Goal: Navigation & Orientation: Find specific page/section

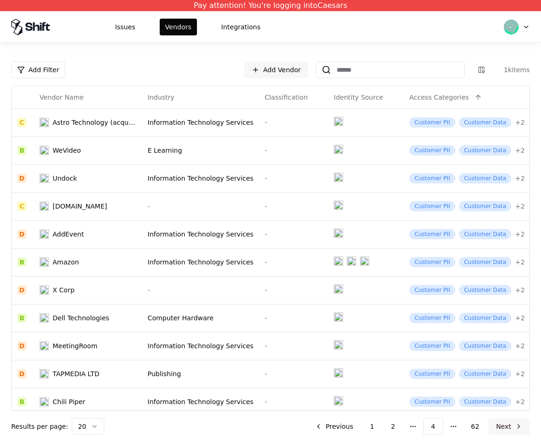
click at [515, 427] on button "Next" at bounding box center [508, 426] width 41 height 17
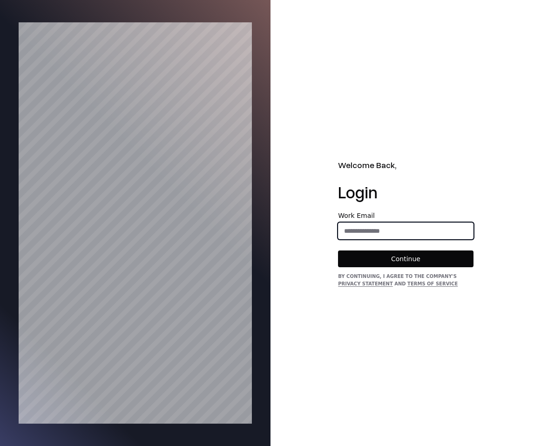
click at [386, 232] on input "email" at bounding box center [406, 231] width 135 height 17
type input "**********"
click at [417, 249] on form "**********" at bounding box center [406, 239] width 136 height 55
click at [412, 264] on button "Continue" at bounding box center [406, 259] width 136 height 17
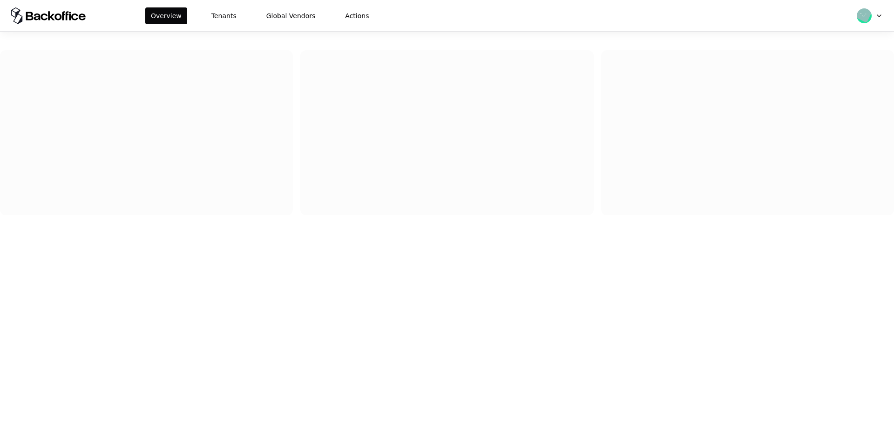
drag, startPoint x: 438, startPoint y: 104, endPoint x: 341, endPoint y: 67, distance: 104.2
click at [438, 104] on div at bounding box center [446, 132] width 293 height 165
click at [223, 10] on button "Tenants" at bounding box center [224, 15] width 36 height 17
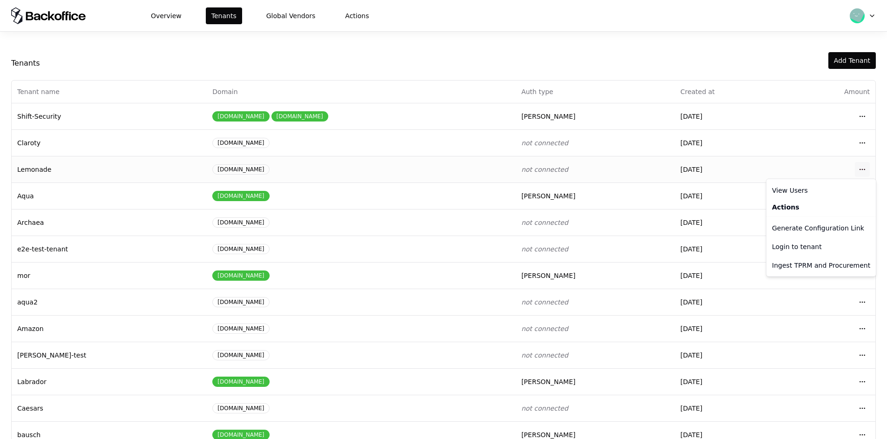
click at [541, 169] on html "Overview Tenants Global Vendors Actions Tenants Add Tenant Tenant name Domain A…" at bounding box center [443, 219] width 887 height 439
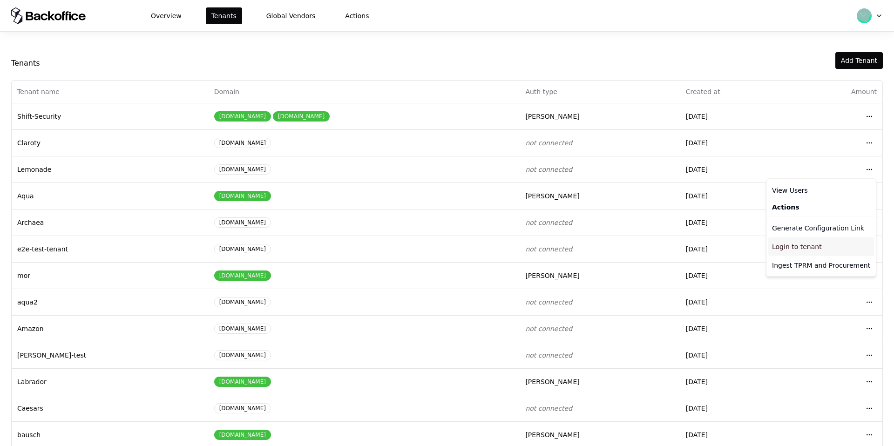
click at [541, 250] on div "Login to tenant" at bounding box center [821, 246] width 106 height 19
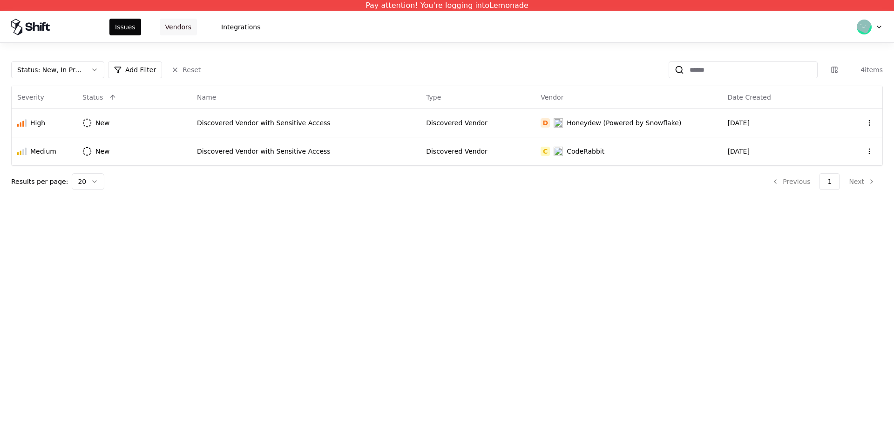
click at [178, 28] on button "Vendors" at bounding box center [178, 27] width 37 height 17
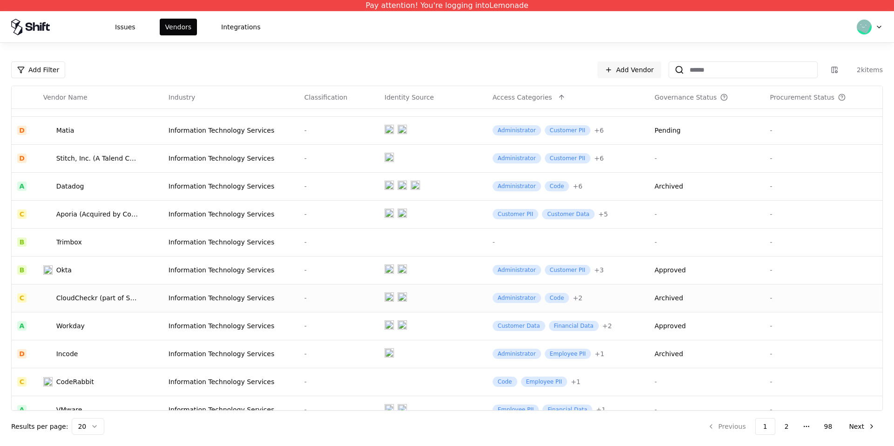
scroll to position [257, 0]
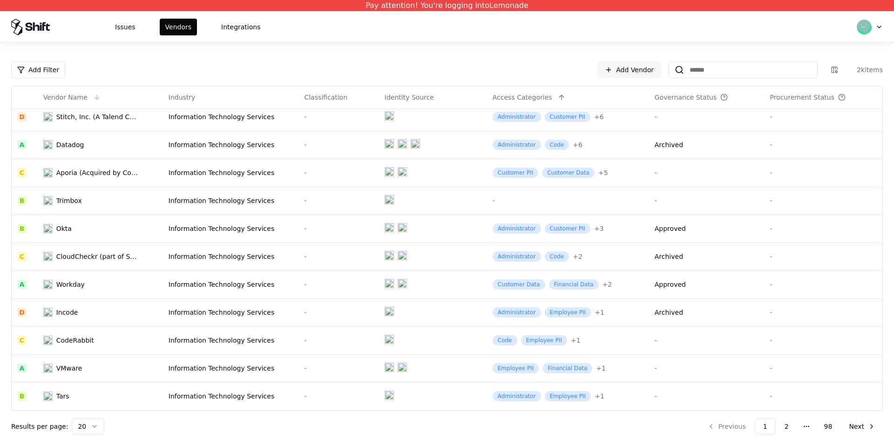
click at [109, 96] on div "Vendor Name" at bounding box center [100, 97] width 114 height 11
click at [91, 98] on button at bounding box center [96, 97] width 11 height 11
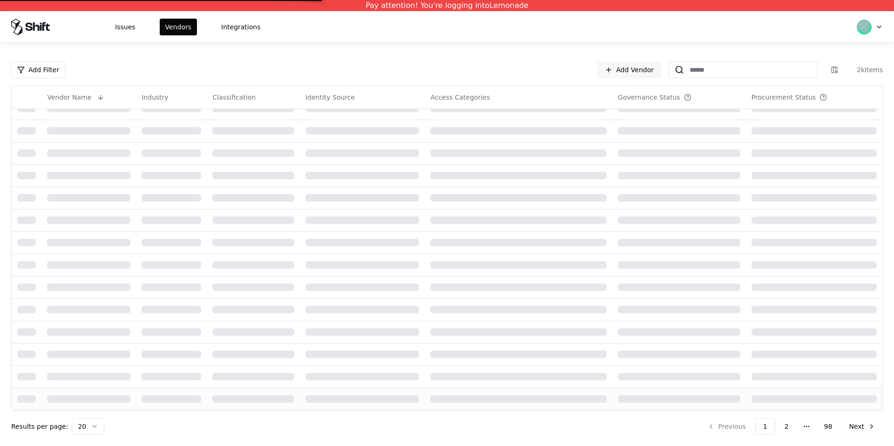
scroll to position [143, 0]
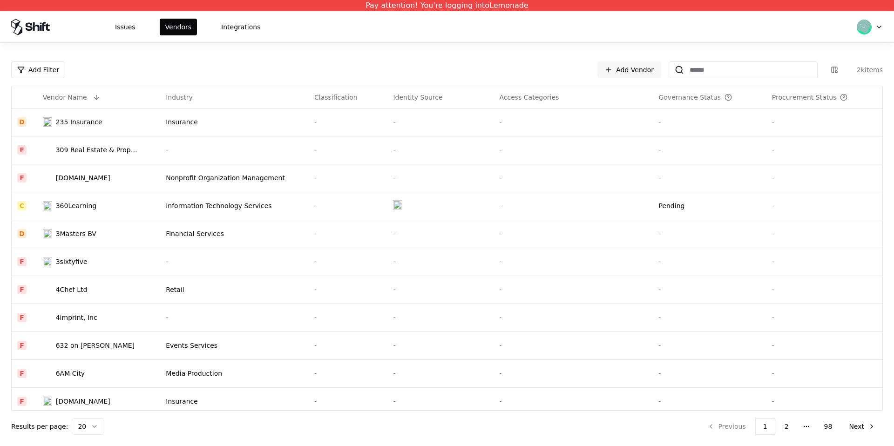
scroll to position [257, 0]
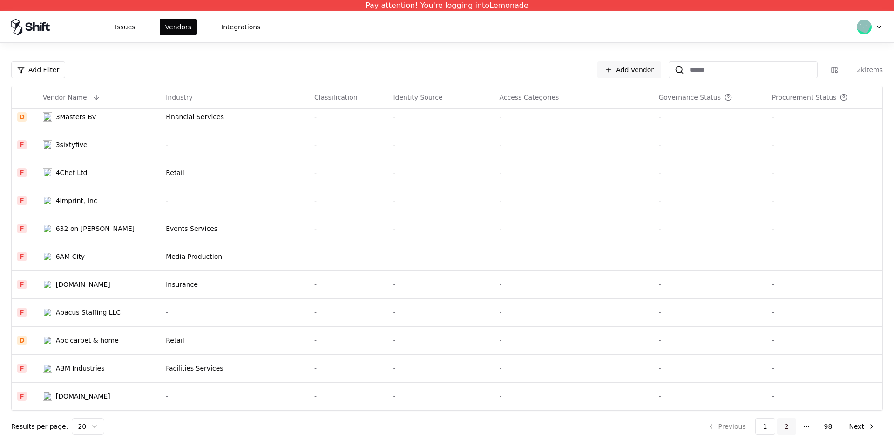
click at [786, 420] on button "2" at bounding box center [786, 426] width 19 height 17
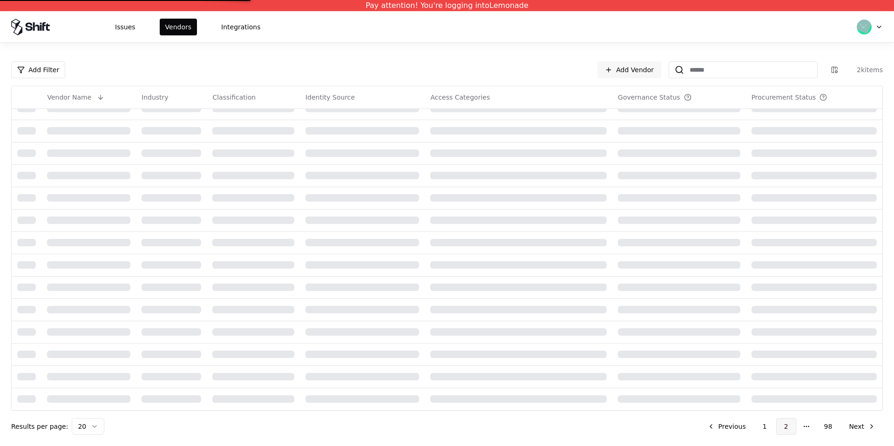
scroll to position [257, 0]
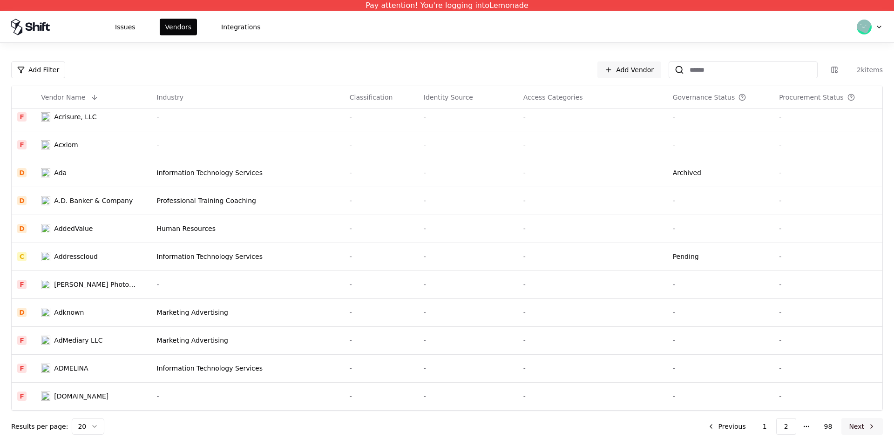
click at [853, 424] on button "Next" at bounding box center [861, 426] width 41 height 17
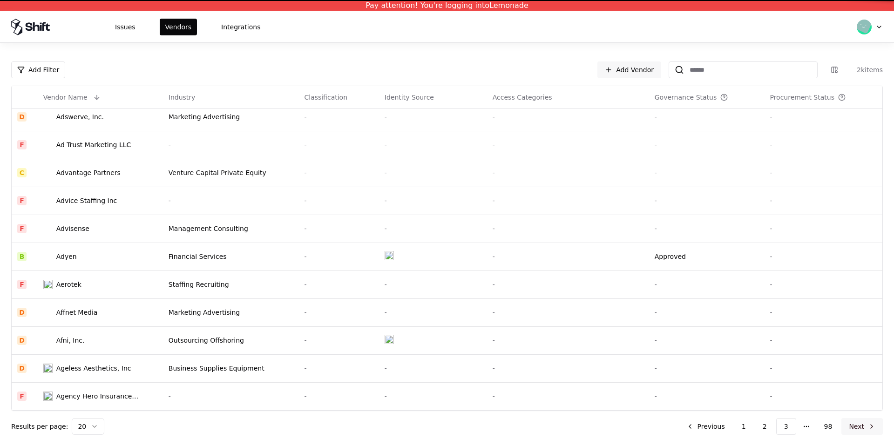
scroll to position [257, 0]
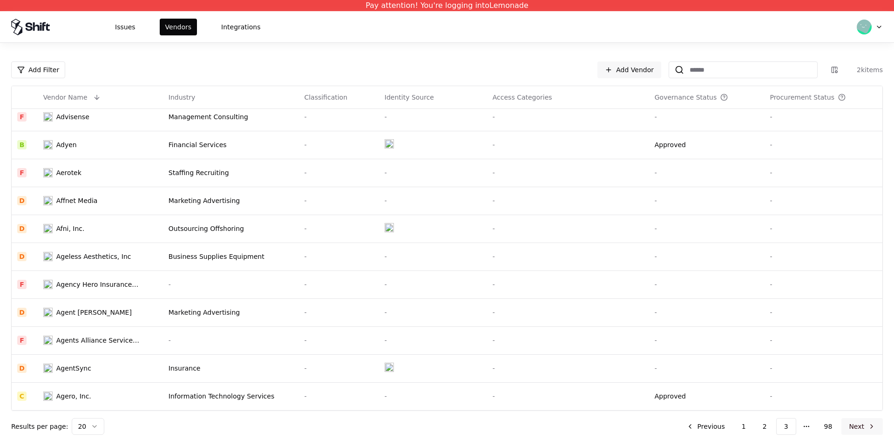
click at [865, 428] on button "Next" at bounding box center [861, 426] width 41 height 17
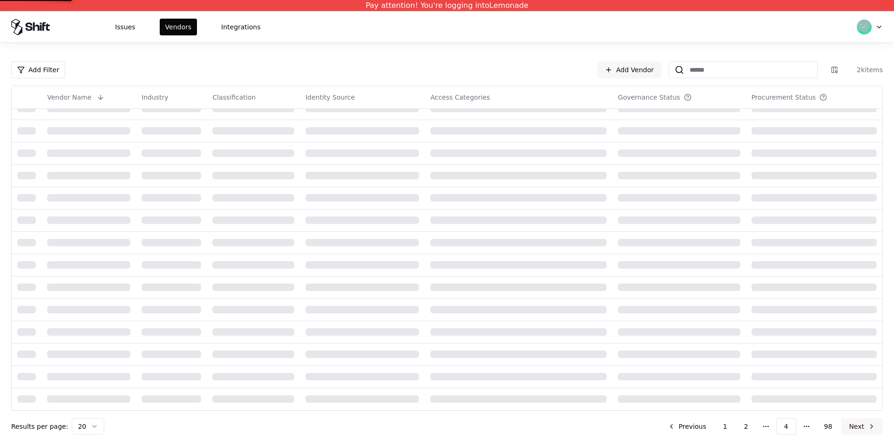
scroll to position [257, 0]
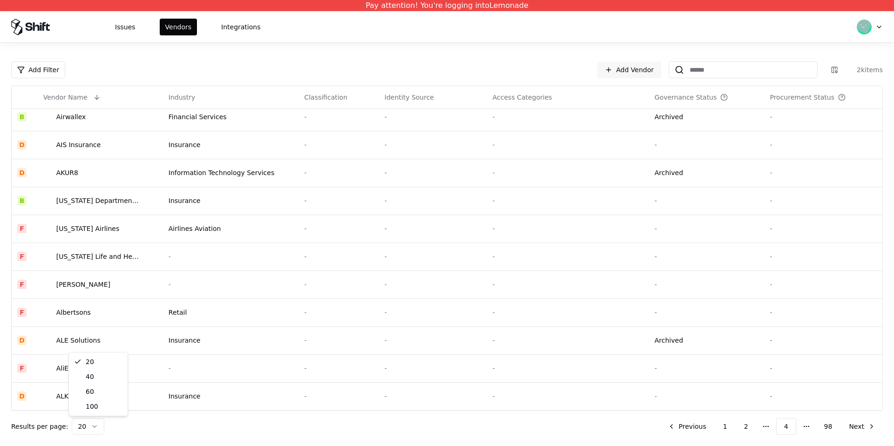
click at [88, 428] on html "Pay attention! You're logging into Lemonade Issues Vendors Integrations Add Fil…" at bounding box center [447, 223] width 894 height 446
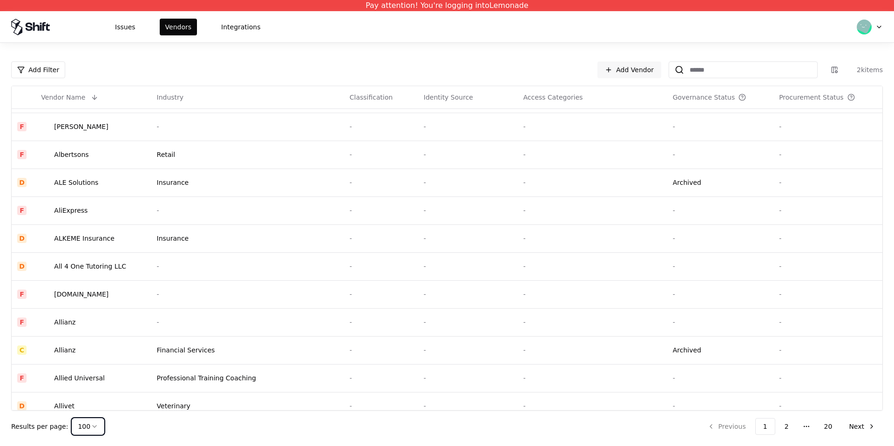
scroll to position [2492, 0]
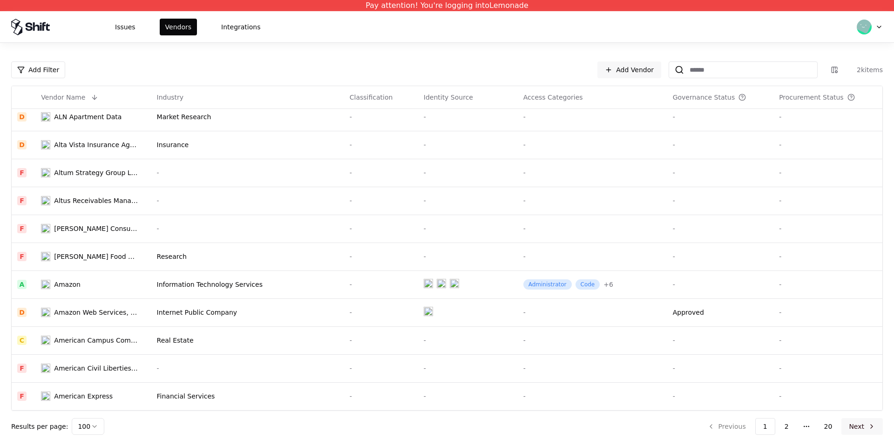
click at [860, 424] on button "Next" at bounding box center [861, 426] width 41 height 17
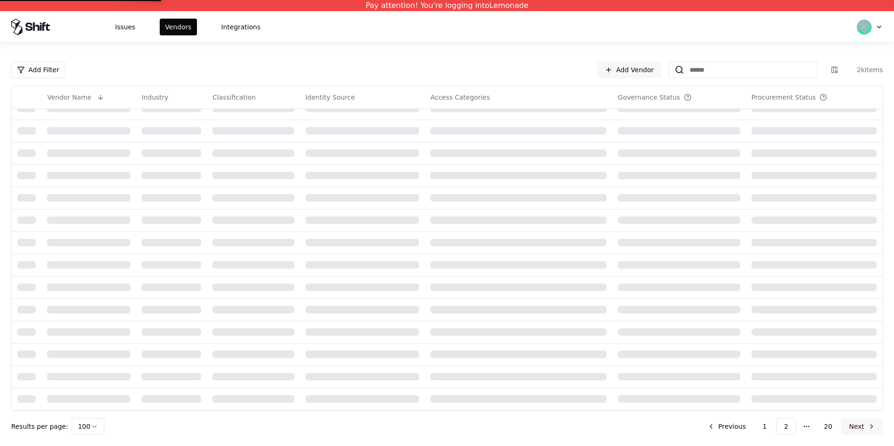
scroll to position [2492, 0]
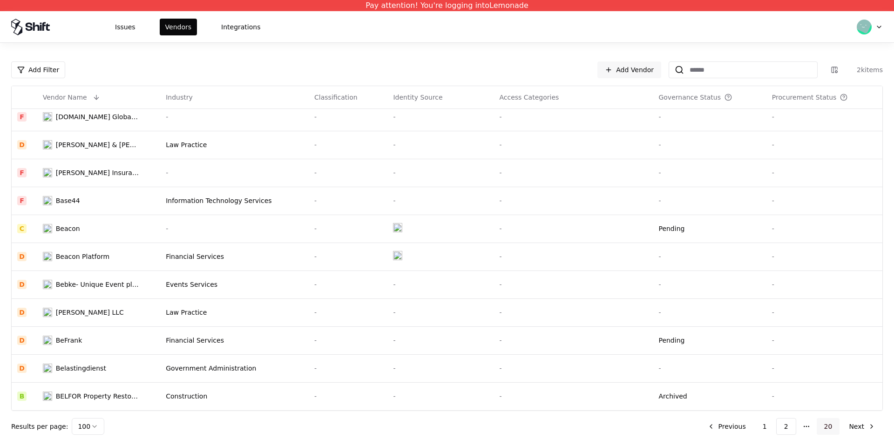
click at [833, 428] on button "20" at bounding box center [828, 426] width 23 height 17
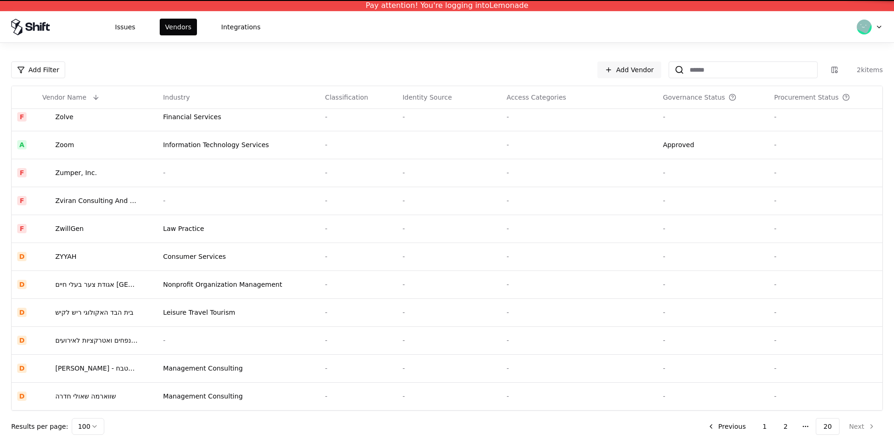
scroll to position [1067, 0]
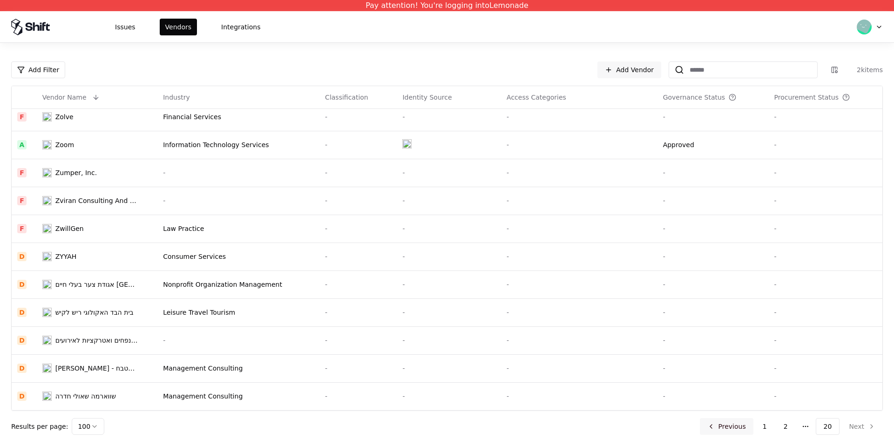
click at [740, 426] on button "Previous" at bounding box center [727, 426] width 54 height 17
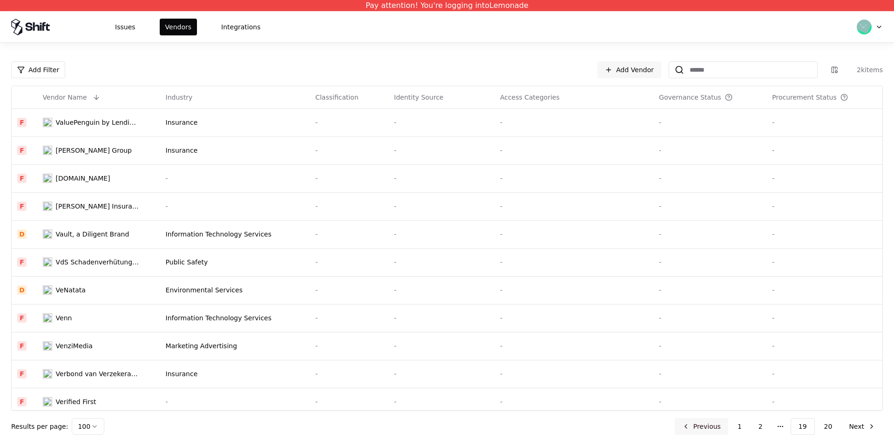
click at [707, 429] on button "Previous" at bounding box center [702, 426] width 54 height 17
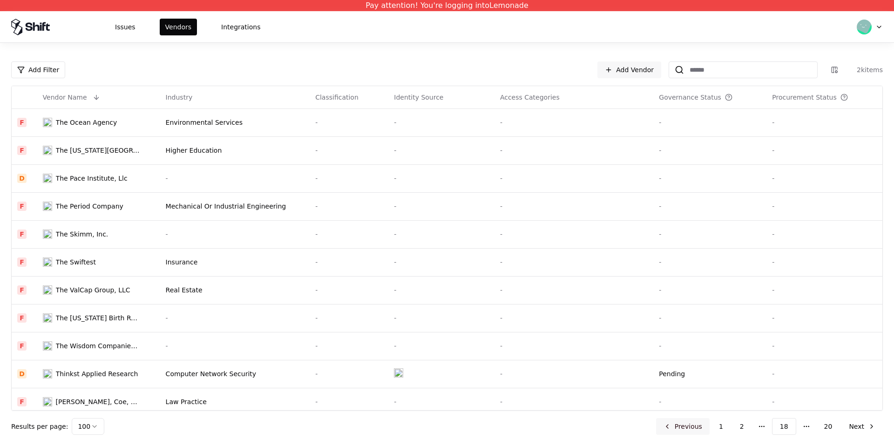
click at [678, 430] on button "Previous" at bounding box center [683, 426] width 54 height 17
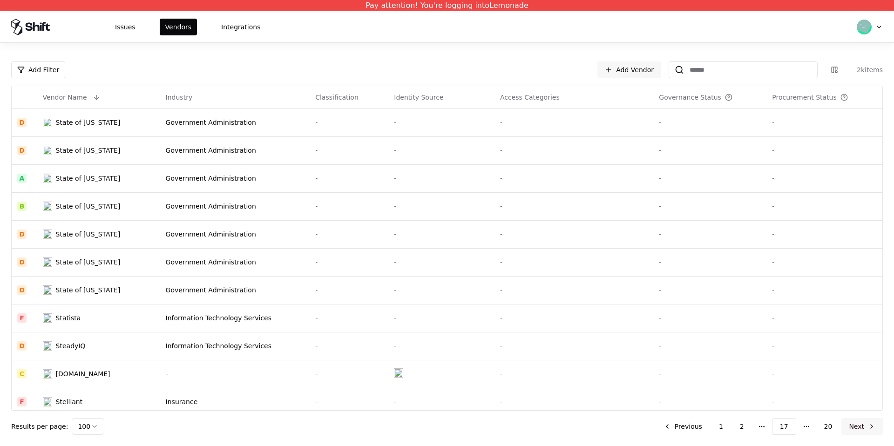
click at [867, 423] on button "Next" at bounding box center [861, 426] width 41 height 17
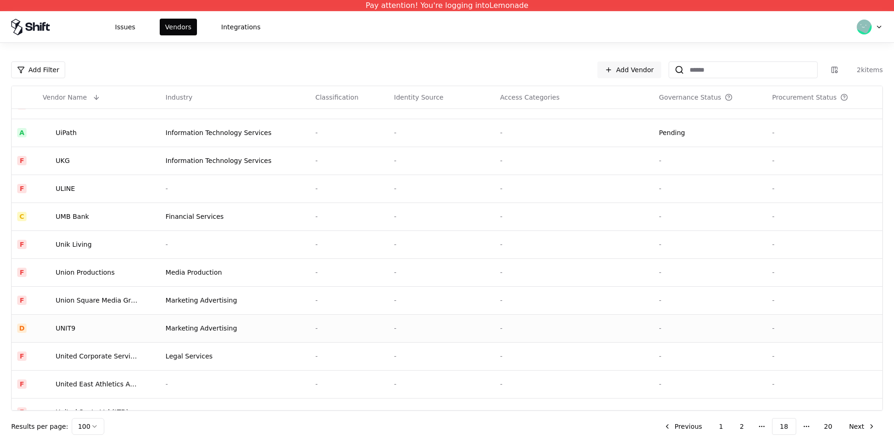
scroll to position [2492, 0]
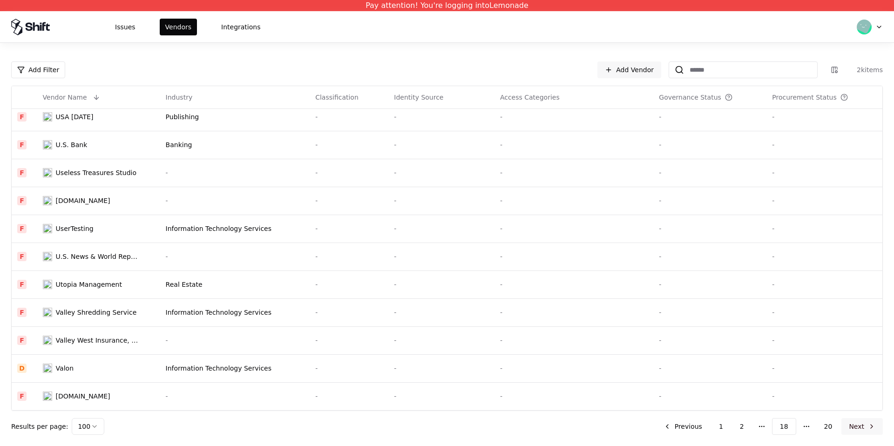
click at [863, 420] on button "Next" at bounding box center [861, 426] width 41 height 17
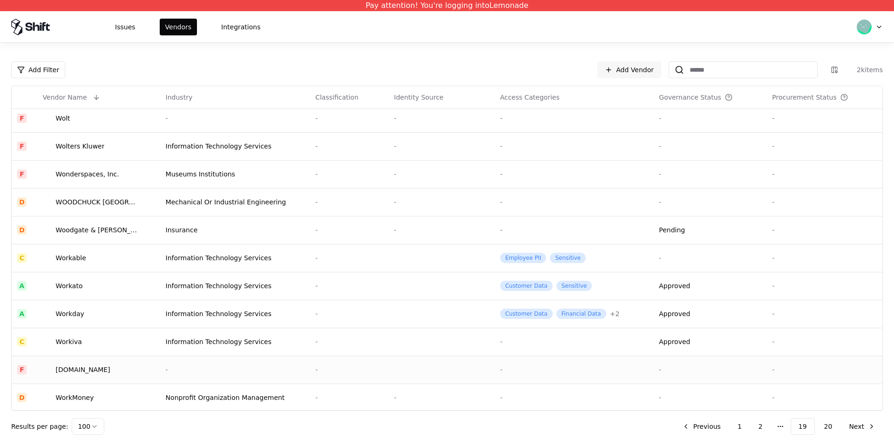
scroll to position [2492, 0]
click at [863, 426] on button "Next" at bounding box center [861, 426] width 41 height 17
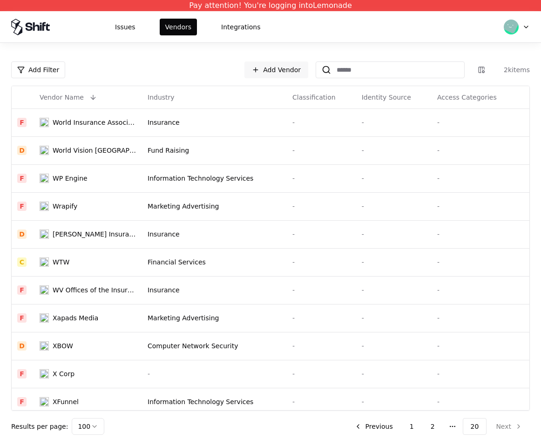
click at [510, 428] on li "Next" at bounding box center [508, 426] width 41 height 17
click at [510, 427] on li "Next" at bounding box center [508, 426] width 41 height 17
click at [379, 429] on button "Previous" at bounding box center [374, 426] width 54 height 17
